Goal: Check status: Check status

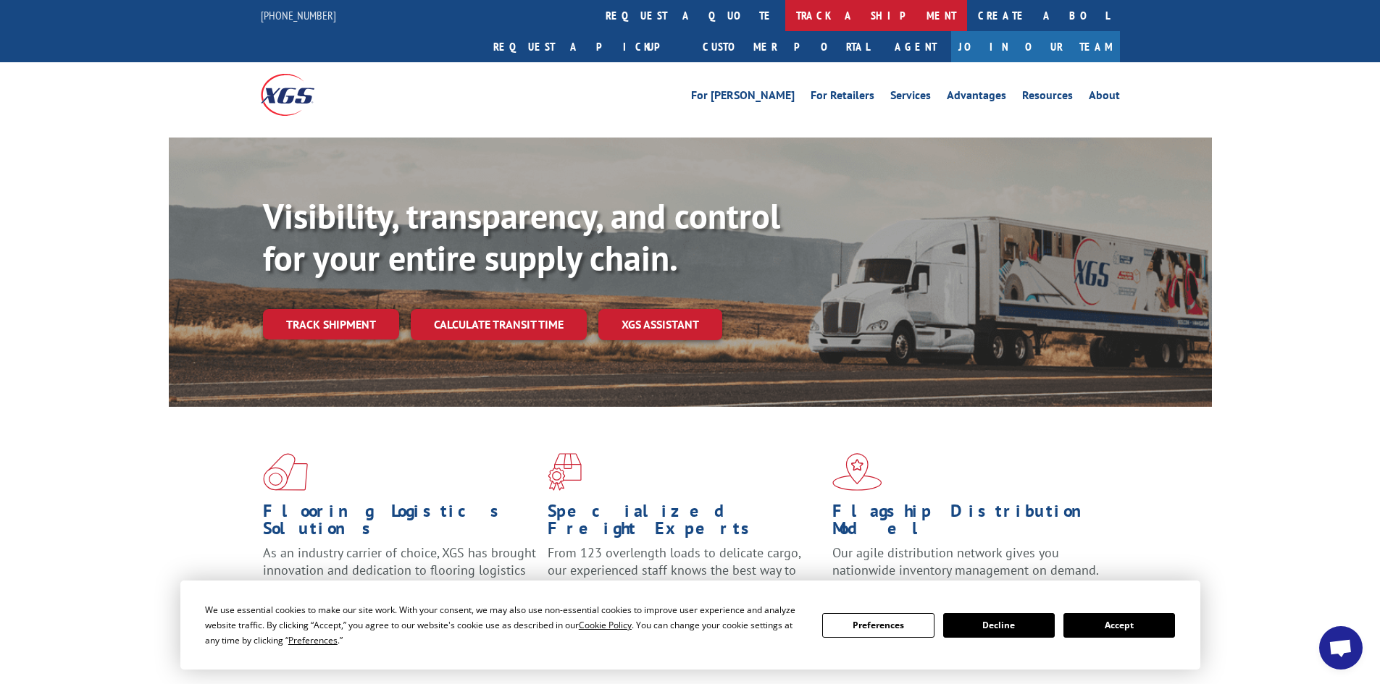
click at [785, 22] on link "track a shipment" at bounding box center [876, 15] width 182 height 31
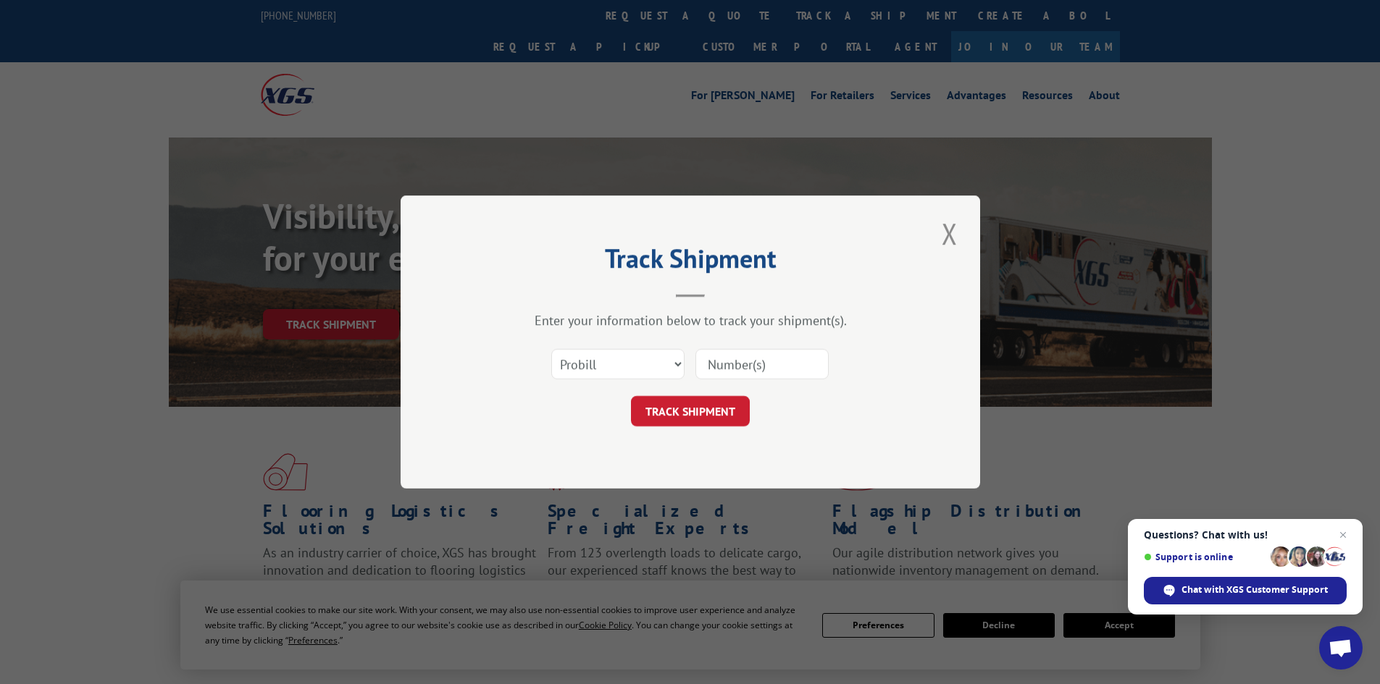
click at [710, 358] on input at bounding box center [761, 364] width 133 height 30
type input "4883856"
click at [713, 417] on button "TRACK SHIPMENT" at bounding box center [690, 411] width 119 height 30
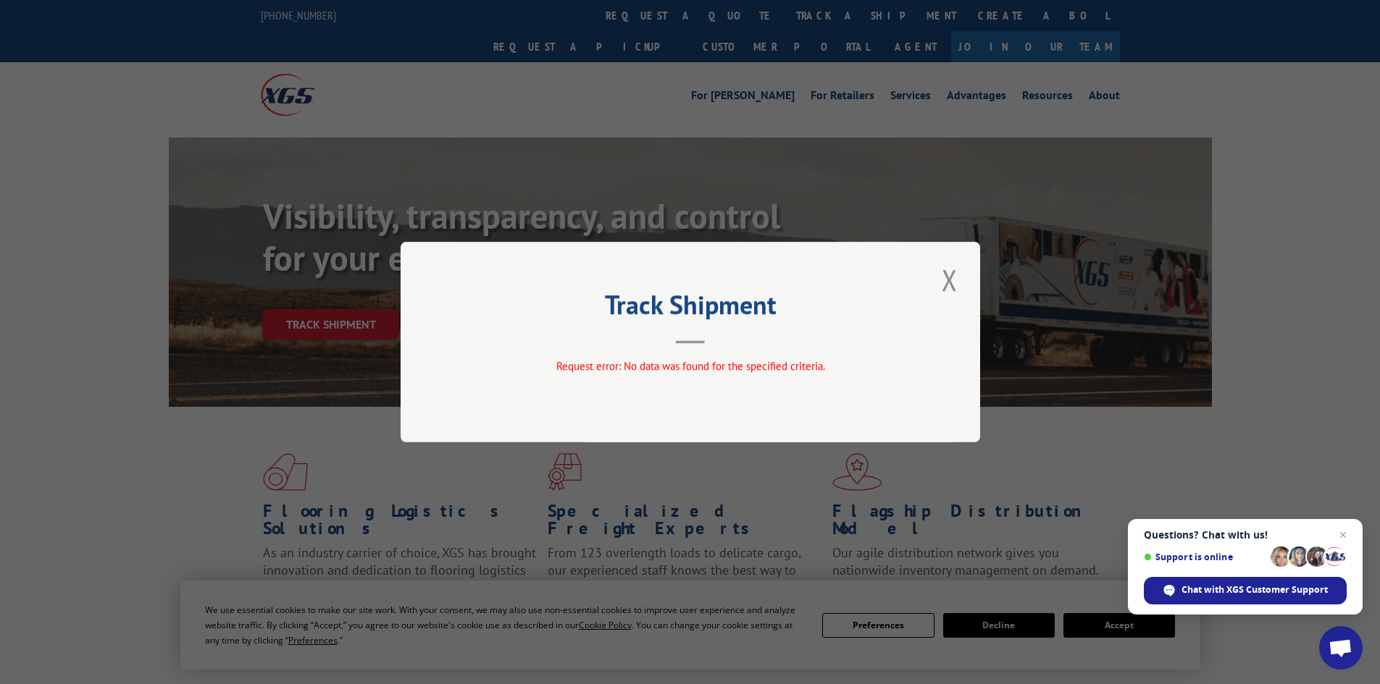
drag, startPoint x: 952, startPoint y: 282, endPoint x: 939, endPoint y: 283, distance: 12.4
click at [952, 282] on button "Close modal" at bounding box center [949, 280] width 25 height 40
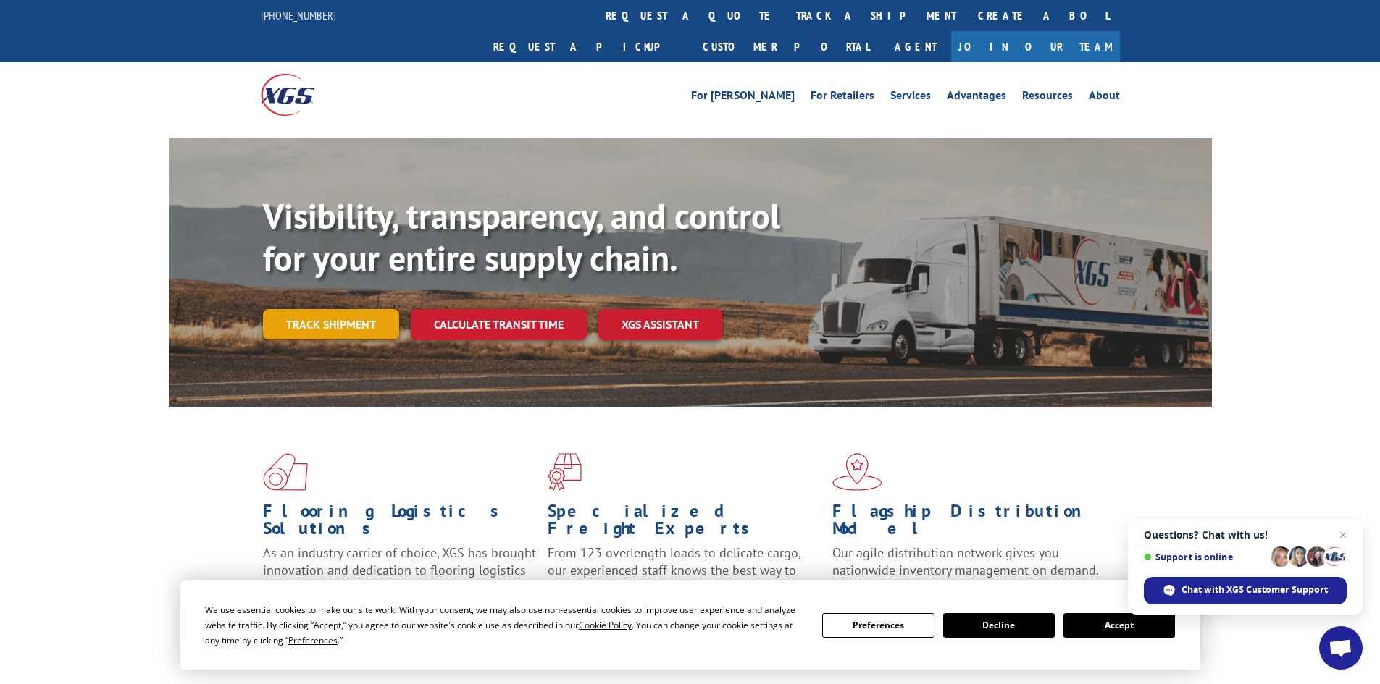
click at [338, 309] on link "Track shipment" at bounding box center [331, 324] width 136 height 30
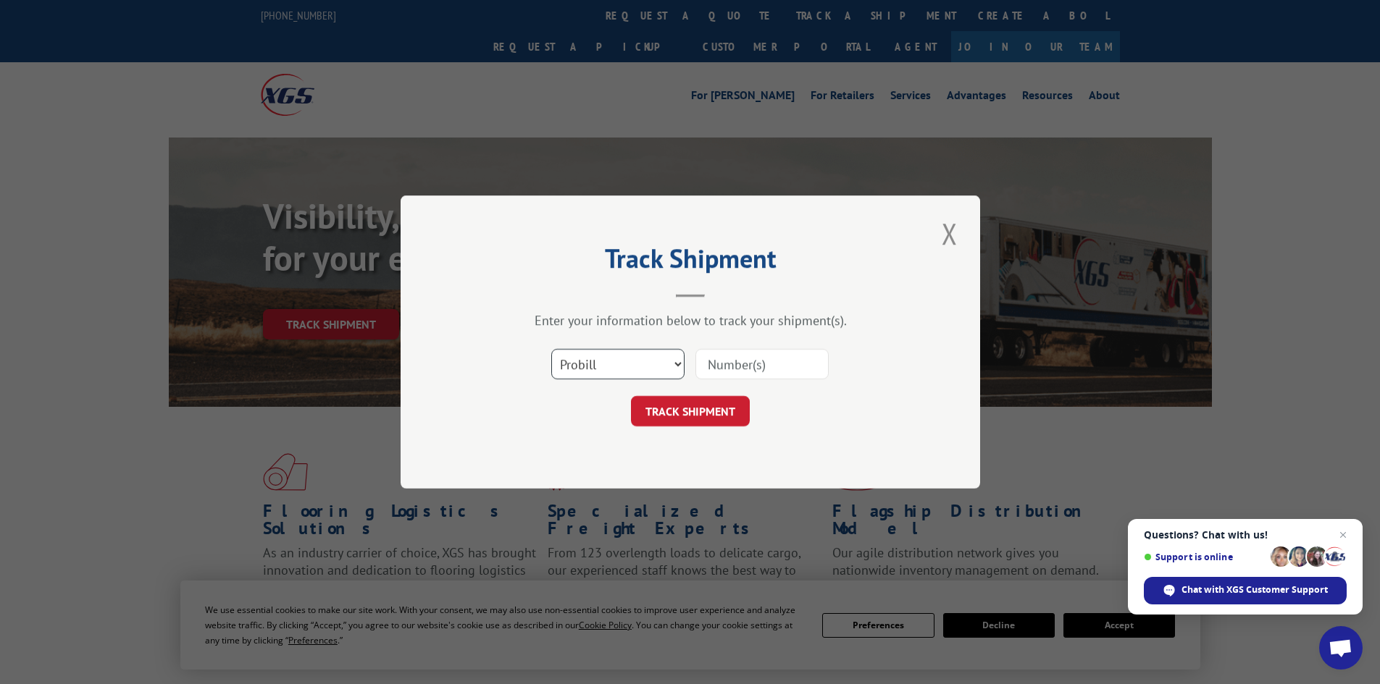
click at [618, 364] on select "Select category... Probill BOL PO" at bounding box center [617, 364] width 133 height 30
select select "bol"
click at [551, 349] on select "Select category... Probill BOL PO" at bounding box center [617, 364] width 133 height 30
click at [730, 366] on input at bounding box center [761, 364] width 133 height 30
paste input "4883856"
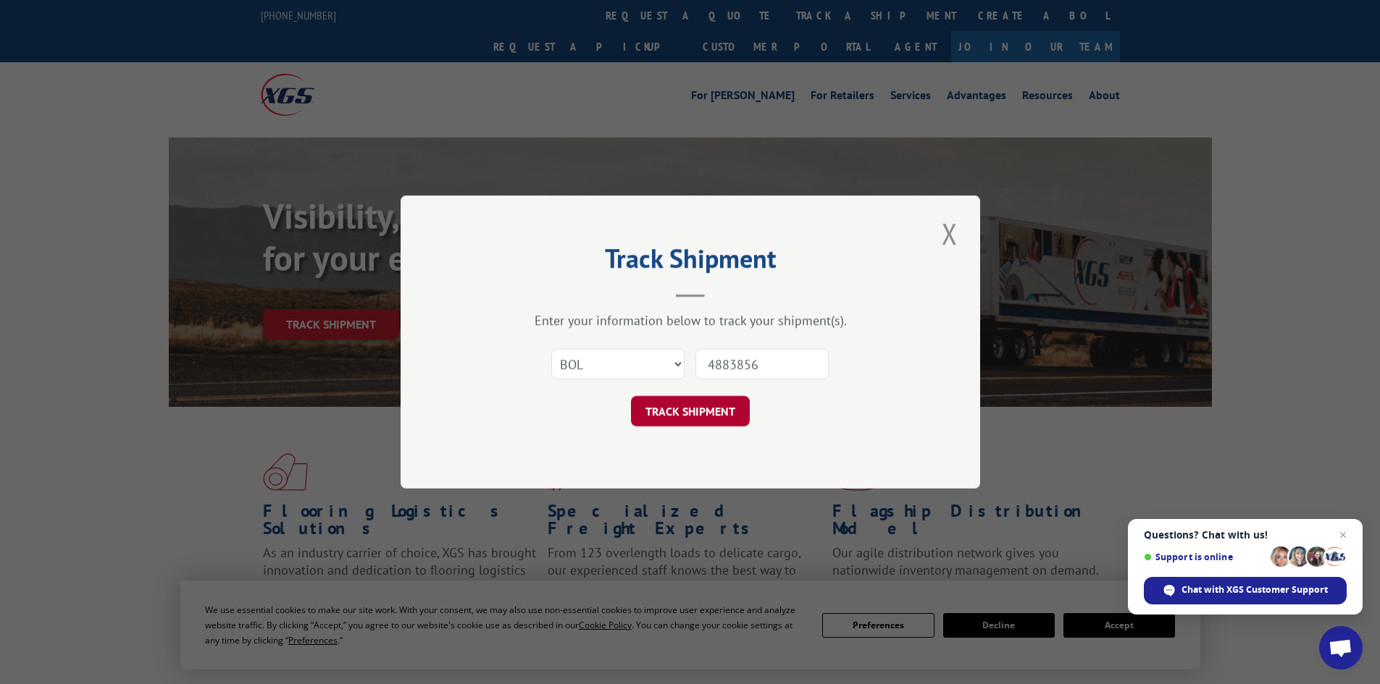
type input "4883856"
click at [673, 420] on button "TRACK SHIPMENT" at bounding box center [690, 411] width 119 height 30
